Goal: Task Accomplishment & Management: Manage account settings

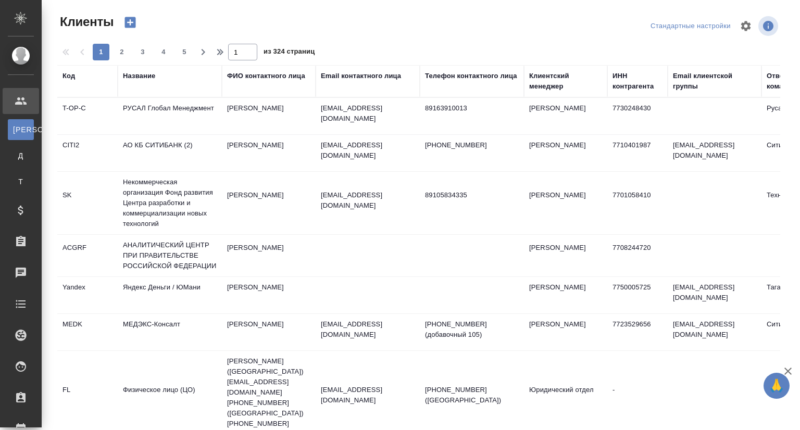
select select "RU"
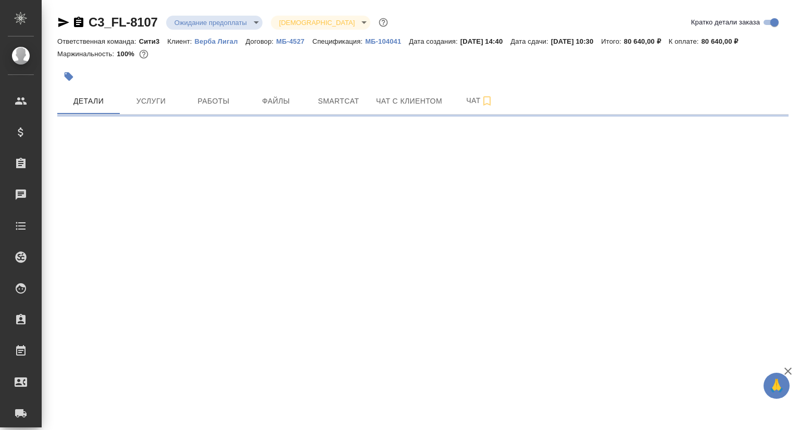
select select "RU"
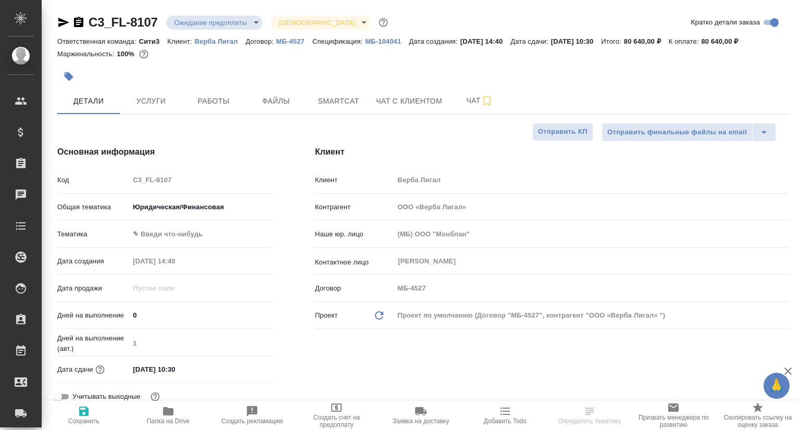
type textarea "x"
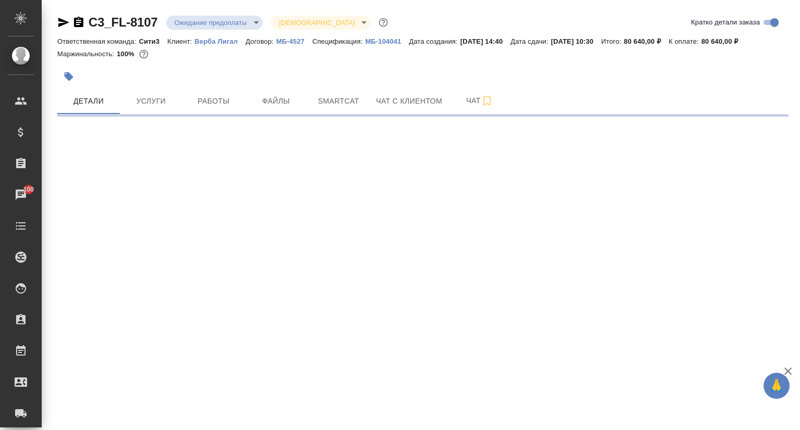
select select "RU"
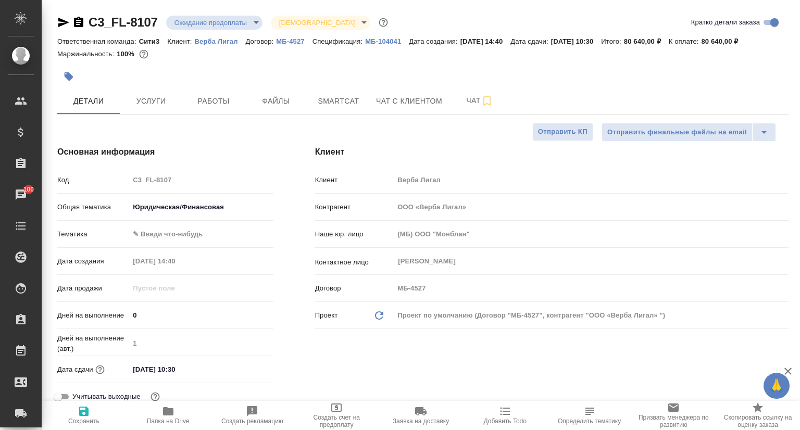
type textarea "x"
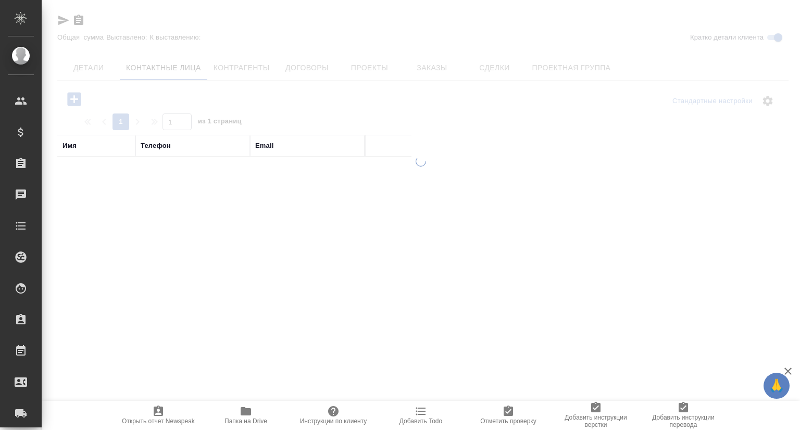
select select "RU"
